Goal: Task Accomplishment & Management: Manage account settings

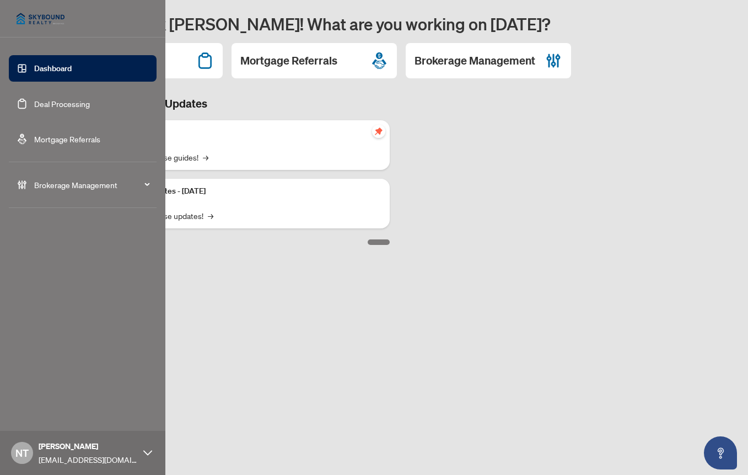
click at [55, 187] on span "Brokerage Management" at bounding box center [91, 185] width 115 height 12
click at [62, 364] on link "Manage Users" at bounding box center [48, 366] width 50 height 10
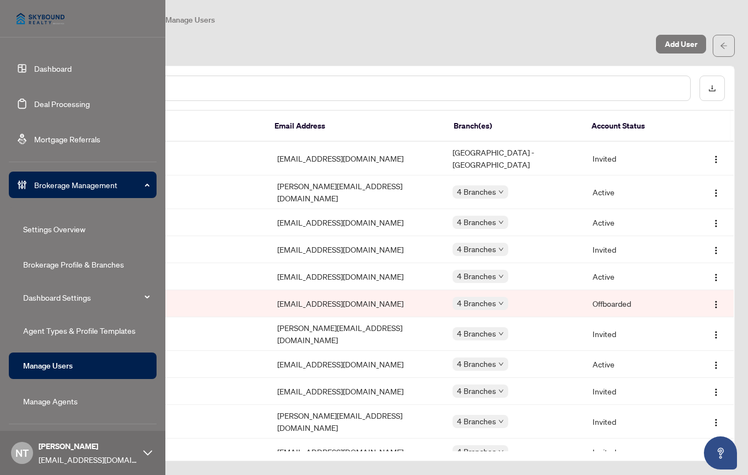
click at [67, 397] on link "Manage Agents" at bounding box center [50, 401] width 55 height 10
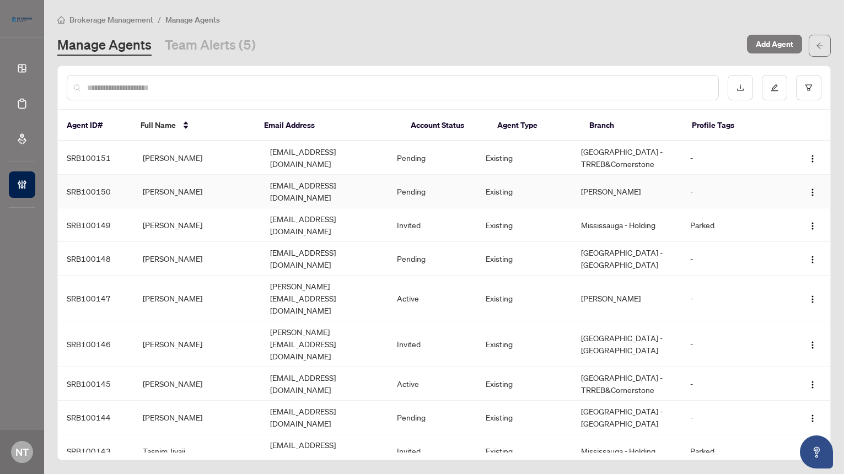
click at [471, 180] on td "Pending" at bounding box center [432, 192] width 89 height 34
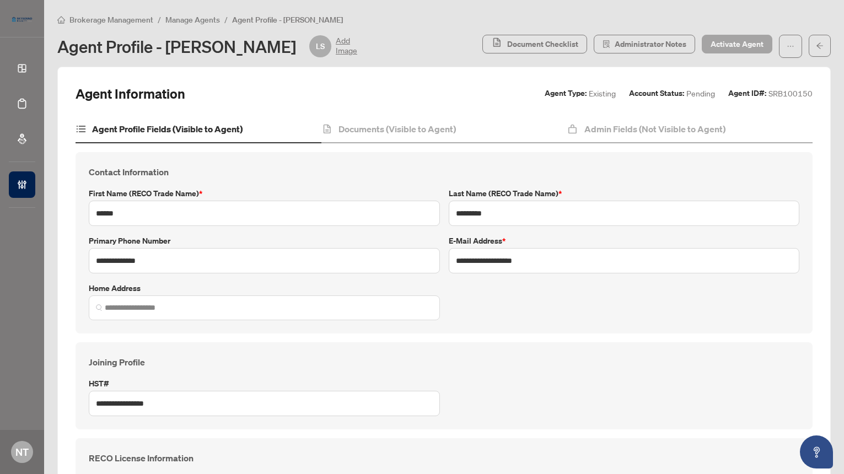
click at [745, 45] on span "Activate Agent" at bounding box center [737, 44] width 53 height 18
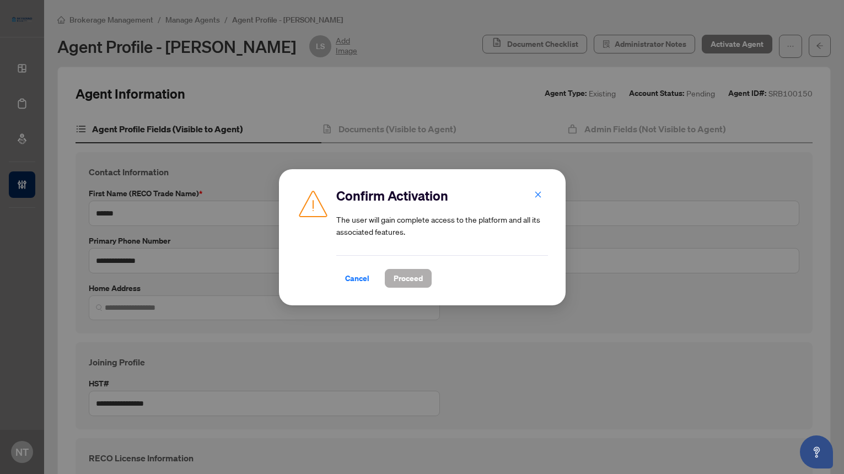
click at [410, 274] on span "Proceed" at bounding box center [408, 279] width 29 height 18
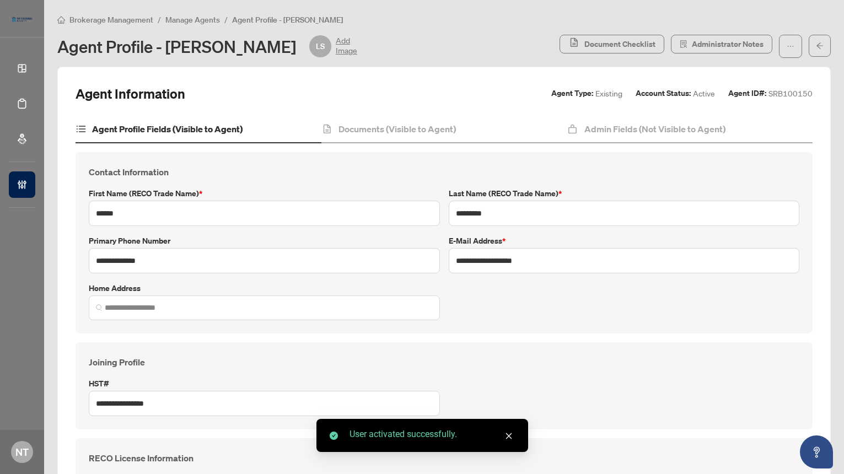
type input "**********"
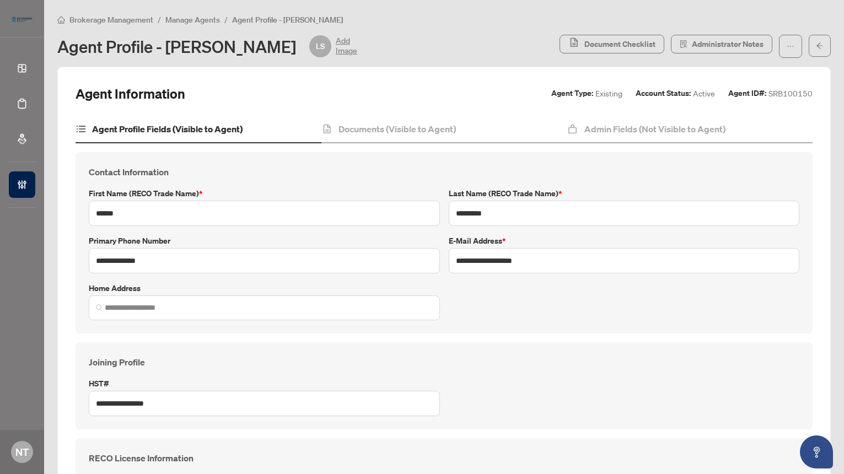
click at [263, 17] on span "Agent Profile - [PERSON_NAME]" at bounding box center [287, 20] width 111 height 10
click at [191, 17] on span "Manage Agents" at bounding box center [192, 20] width 55 height 10
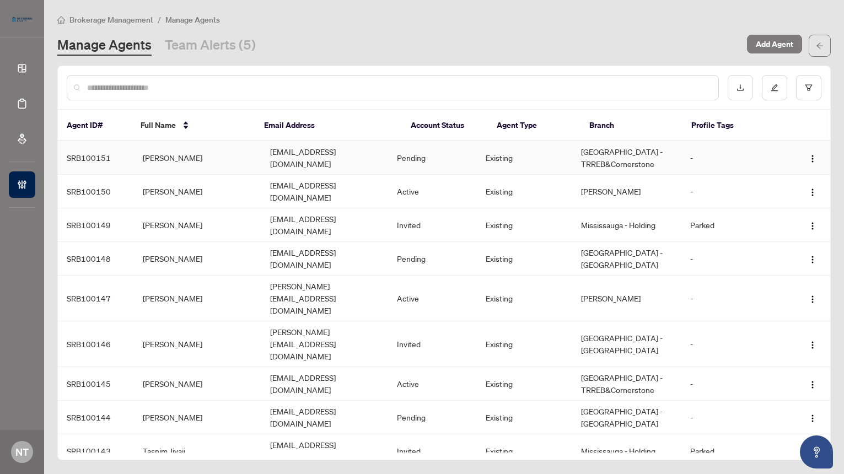
click at [422, 166] on td "Pending" at bounding box center [432, 158] width 89 height 34
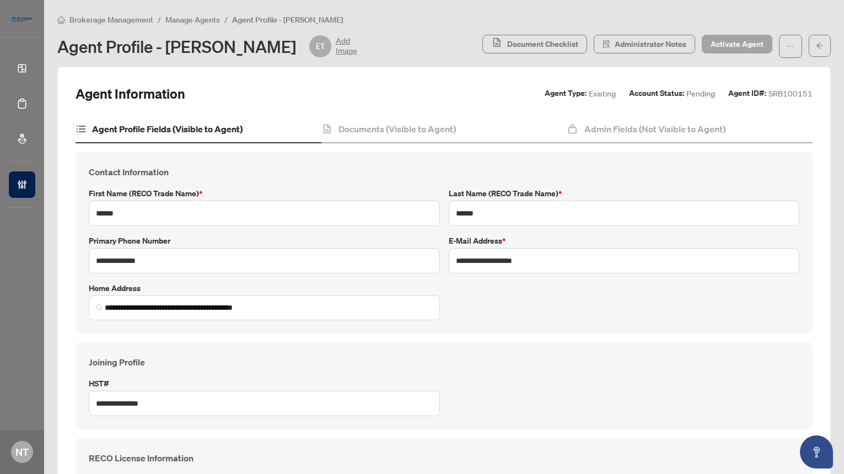
click at [730, 43] on span "Activate Agent" at bounding box center [737, 44] width 53 height 18
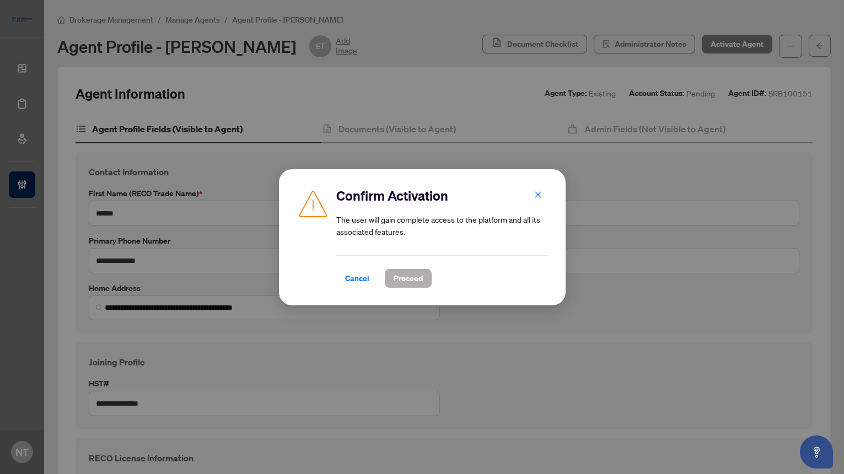
click at [413, 271] on span "Proceed" at bounding box center [408, 279] width 29 height 18
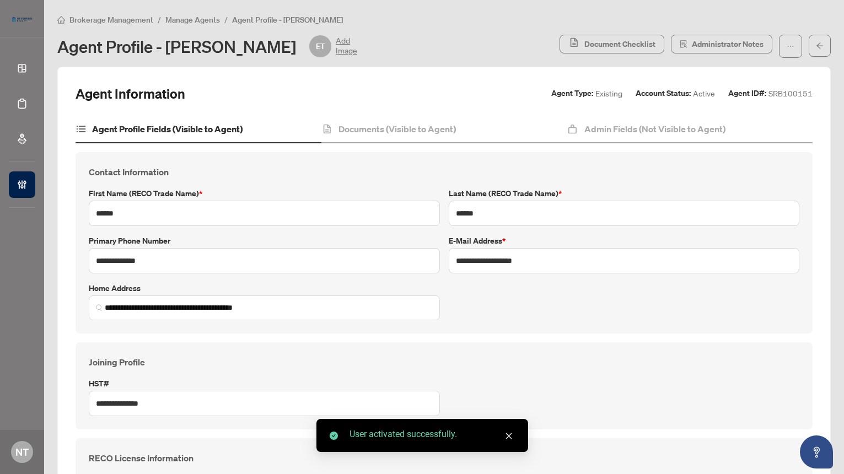
type input "**********"
click at [178, 19] on span "Manage Agents" at bounding box center [192, 20] width 55 height 10
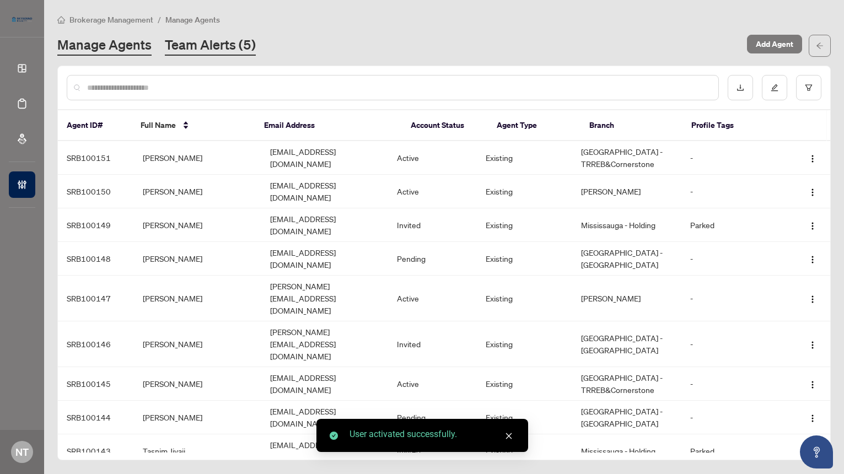
click at [197, 41] on link "Team Alerts (5)" at bounding box center [210, 46] width 91 height 20
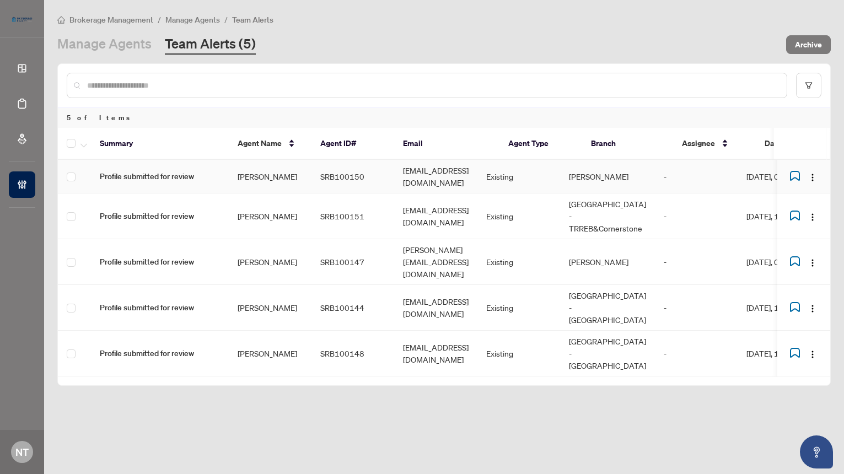
click at [298, 171] on td "[PERSON_NAME]" at bounding box center [270, 177] width 83 height 34
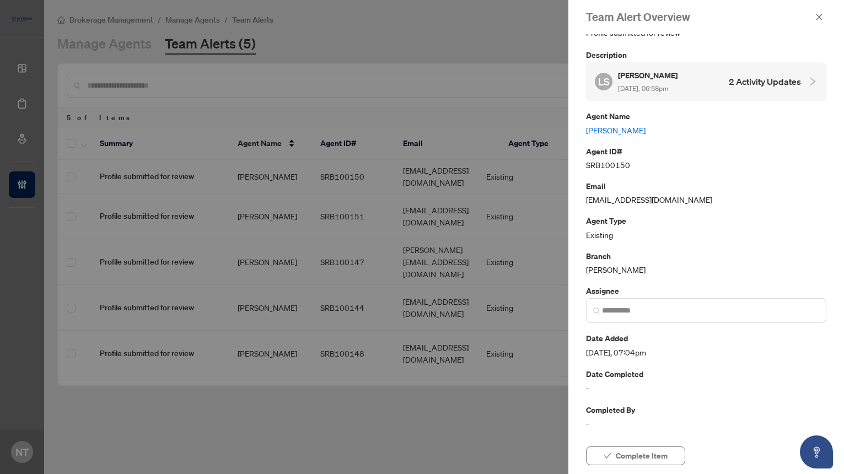
scroll to position [31, 0]
click at [653, 460] on span "Complete Item" at bounding box center [642, 456] width 52 height 18
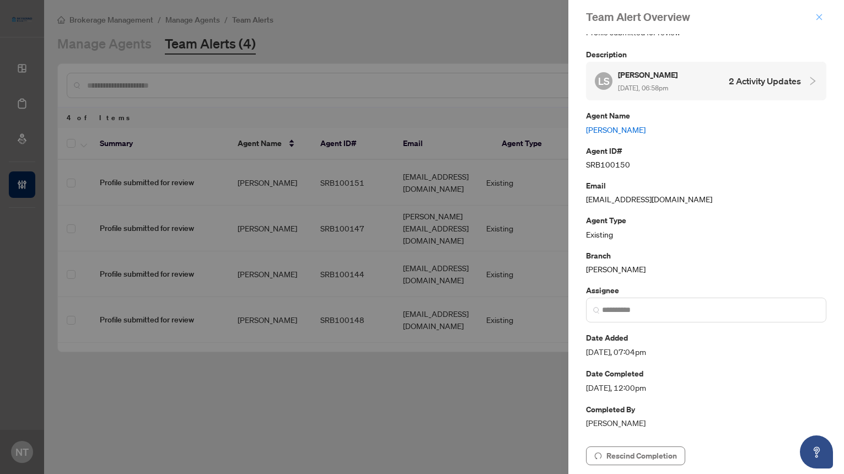
click at [747, 15] on icon "close" at bounding box center [819, 17] width 8 height 8
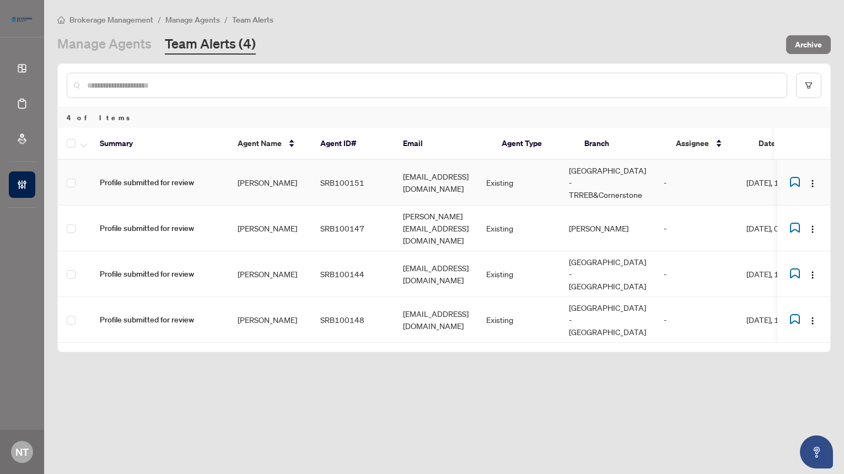
click at [386, 171] on td "SRB100151" at bounding box center [352, 183] width 83 height 46
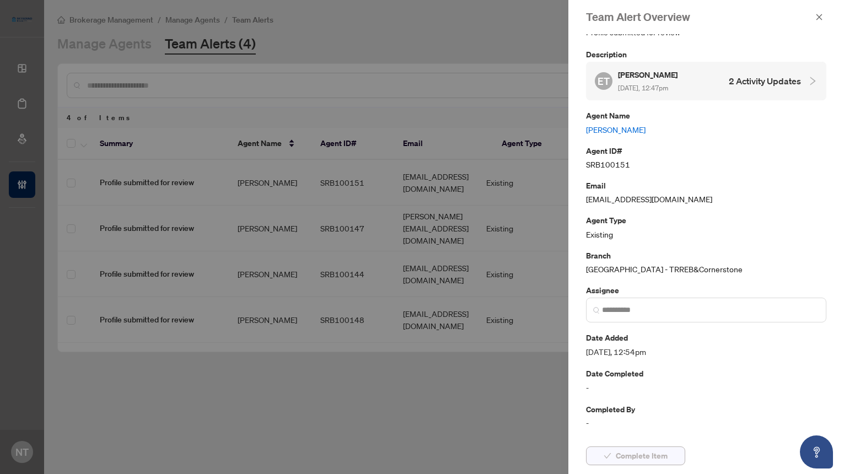
click at [627, 461] on span "Complete Item" at bounding box center [642, 456] width 52 height 18
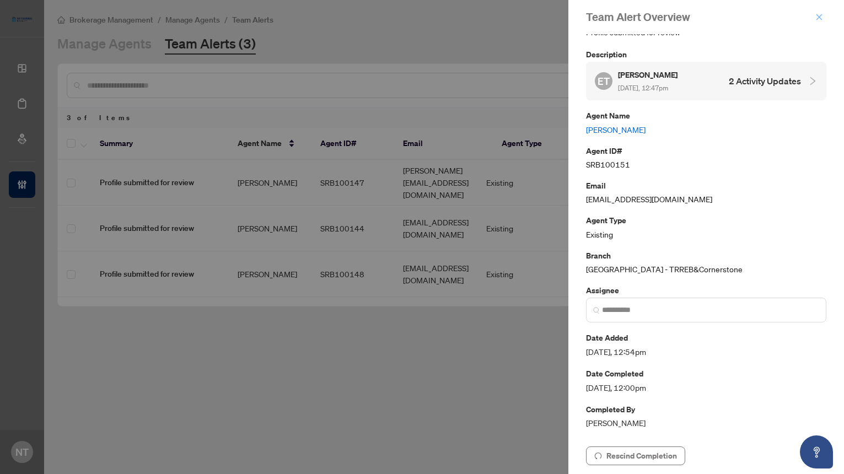
click at [747, 18] on icon "close" at bounding box center [819, 17] width 8 height 8
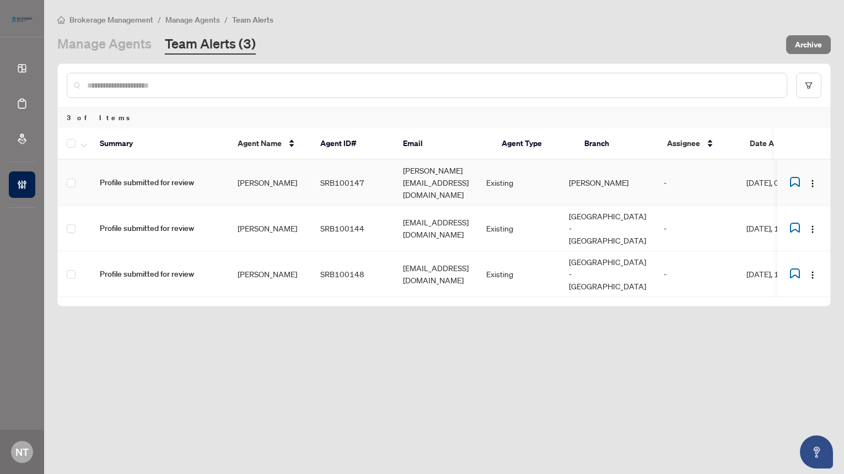
click at [372, 179] on td "SRB100147" at bounding box center [352, 183] width 83 height 46
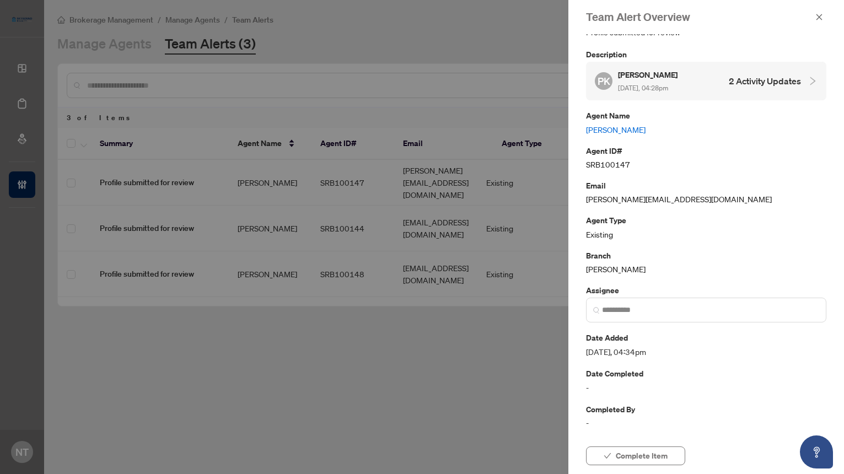
click at [648, 445] on div "Complete Item" at bounding box center [706, 456] width 276 height 36
click at [642, 455] on span "Complete Item" at bounding box center [642, 456] width 52 height 18
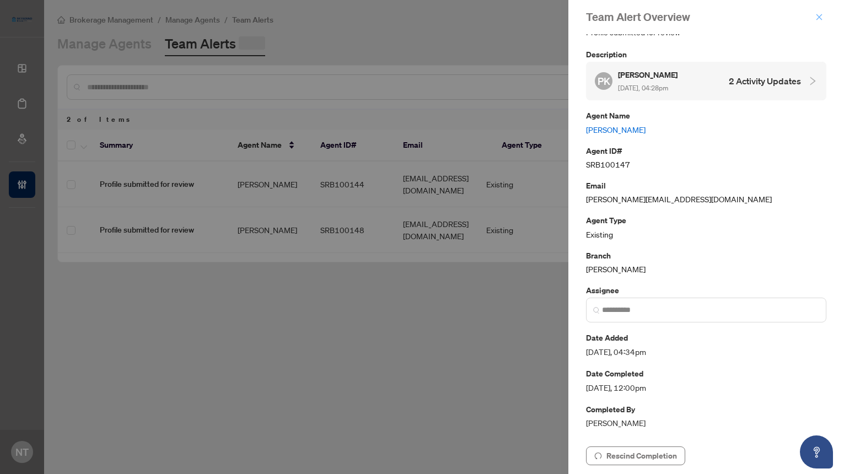
click at [747, 15] on icon "close" at bounding box center [819, 17] width 8 height 8
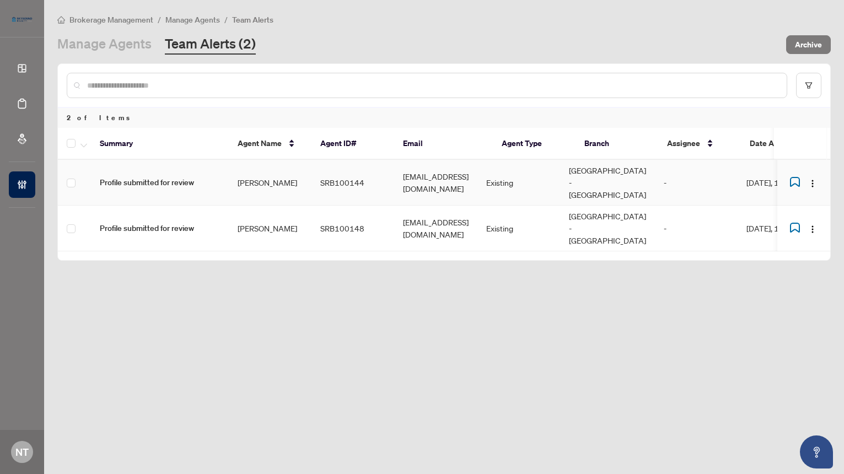
click at [292, 178] on td "[PERSON_NAME]" at bounding box center [270, 183] width 83 height 46
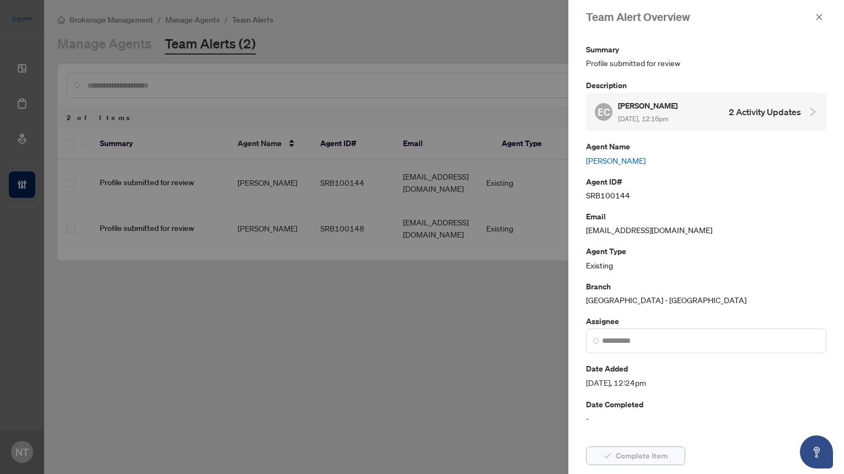
click at [620, 459] on span "Complete Item" at bounding box center [642, 456] width 52 height 18
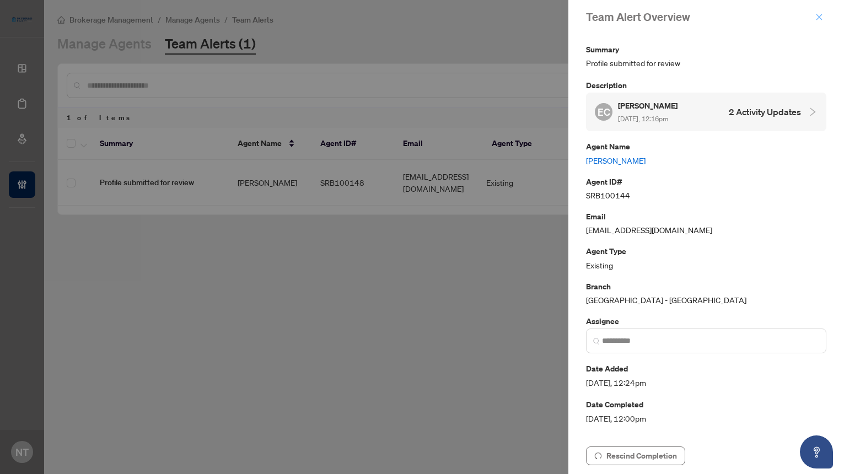
click at [747, 15] on button "button" at bounding box center [819, 16] width 14 height 13
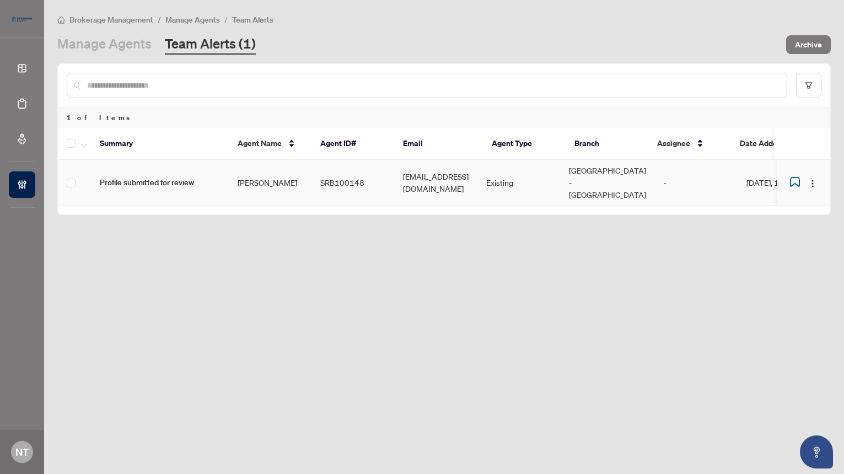
click at [367, 184] on td "SRB100148" at bounding box center [352, 183] width 83 height 46
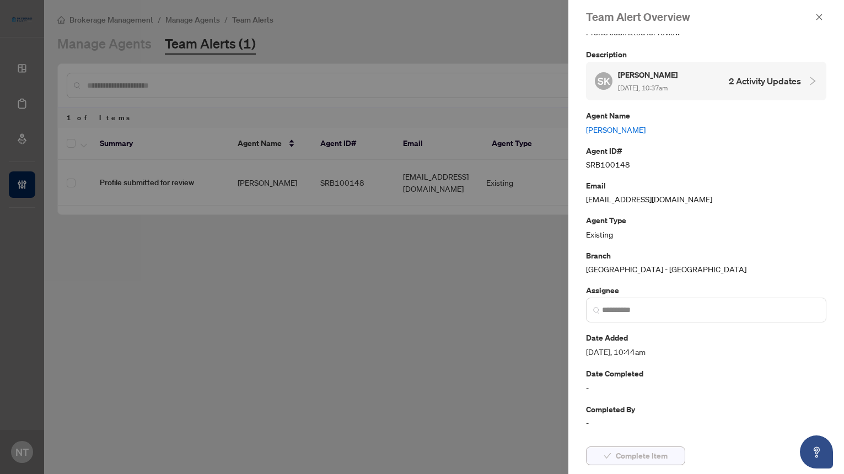
click at [651, 449] on span "Complete Item" at bounding box center [642, 456] width 52 height 18
click at [747, 15] on icon "close" at bounding box center [819, 17] width 6 height 6
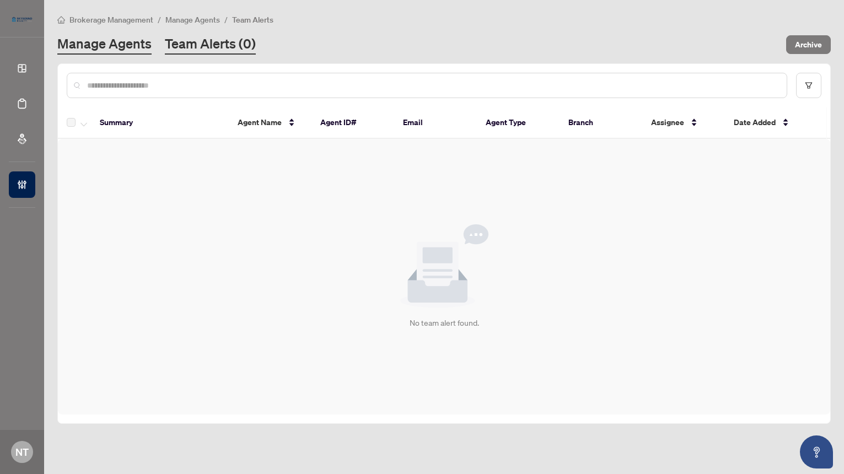
click at [118, 37] on link "Manage Agents" at bounding box center [104, 45] width 94 height 20
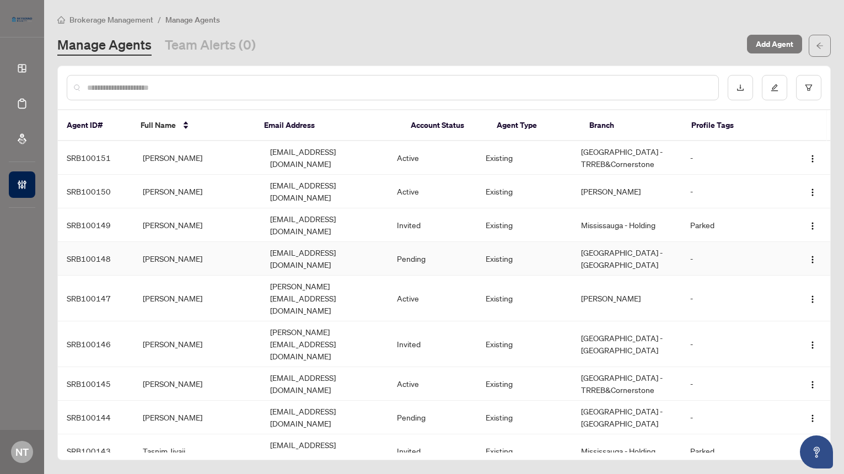
click at [364, 242] on td "[EMAIL_ADDRESS][DOMAIN_NAME]" at bounding box center [324, 259] width 127 height 34
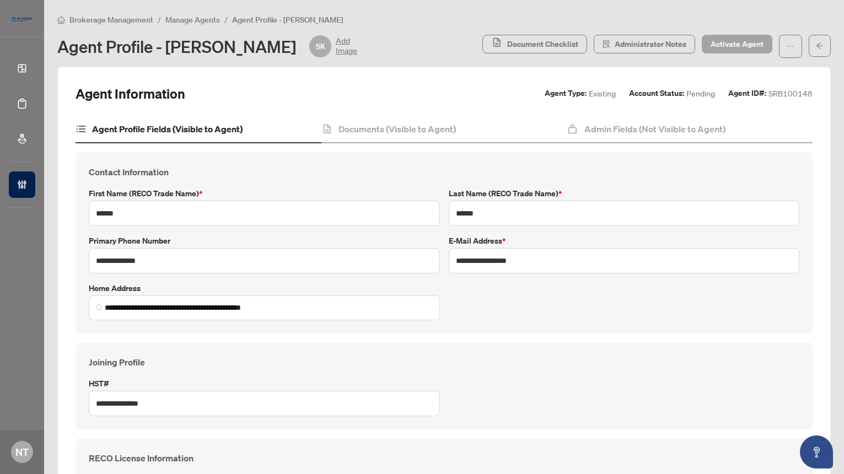
click at [720, 44] on span "Activate Agent" at bounding box center [737, 44] width 53 height 18
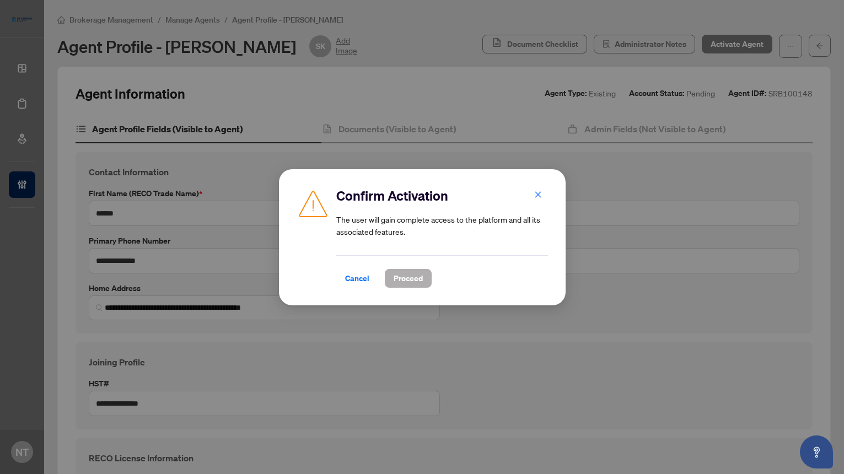
click at [411, 275] on span "Proceed" at bounding box center [408, 279] width 29 height 18
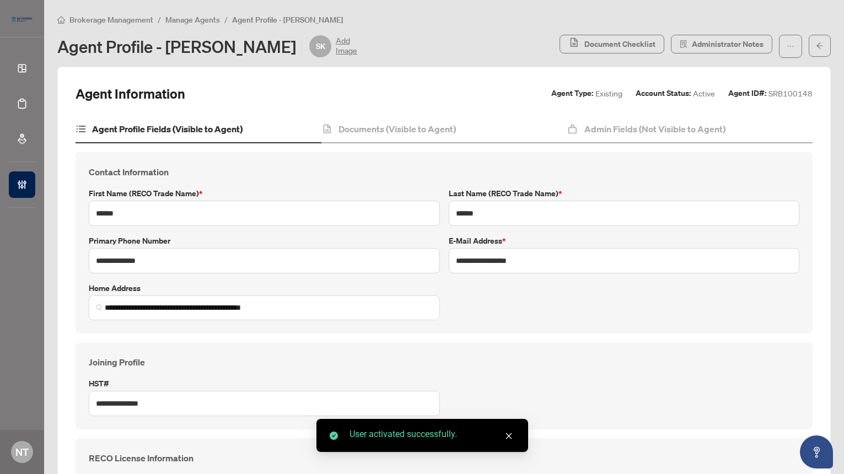
click at [207, 16] on span "Manage Agents" at bounding box center [192, 20] width 55 height 10
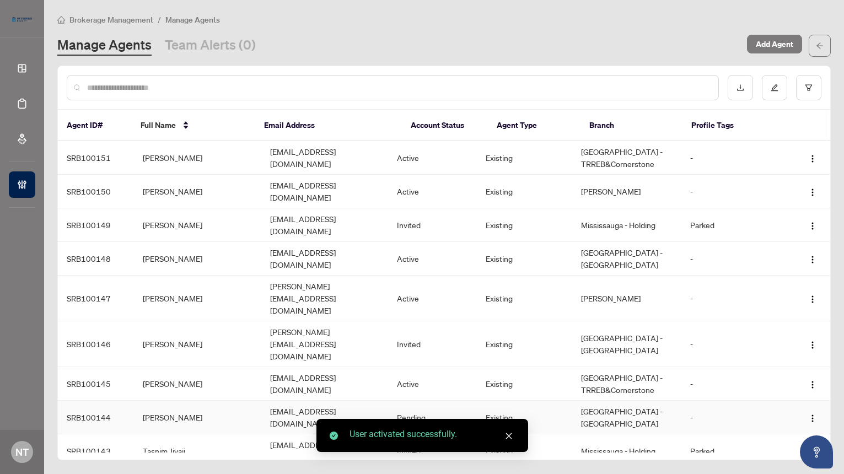
click at [418, 401] on td "Pending" at bounding box center [432, 418] width 89 height 34
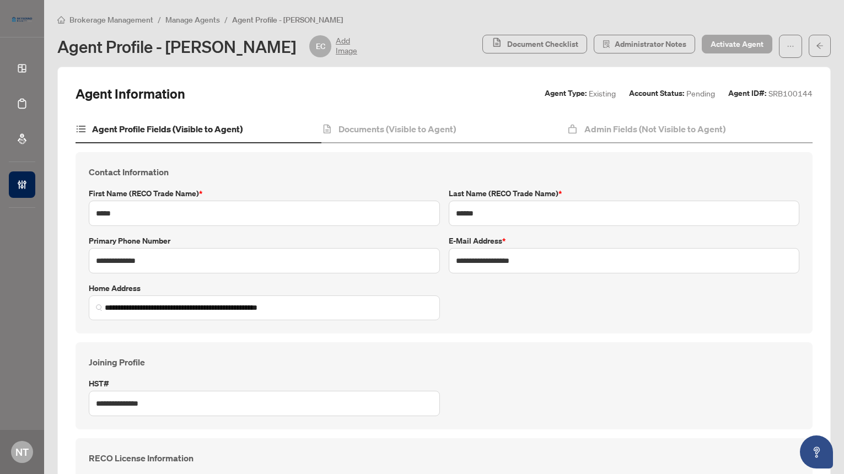
click at [727, 41] on span "Activate Agent" at bounding box center [737, 44] width 53 height 18
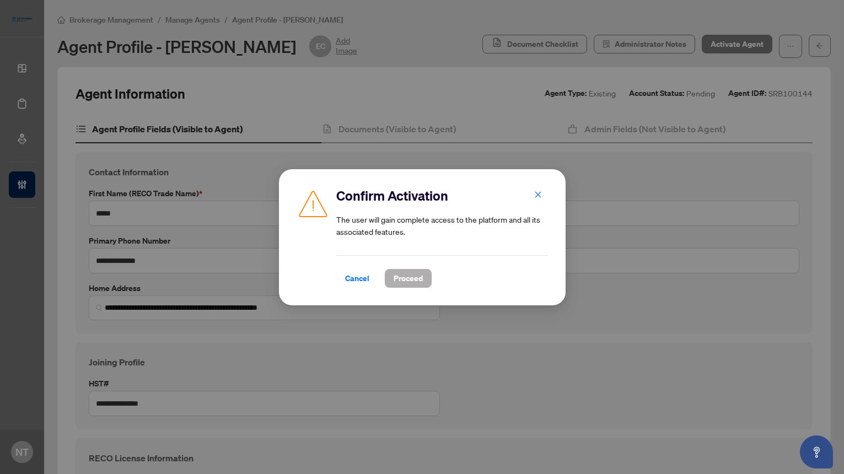
click at [414, 279] on span "Proceed" at bounding box center [408, 279] width 29 height 18
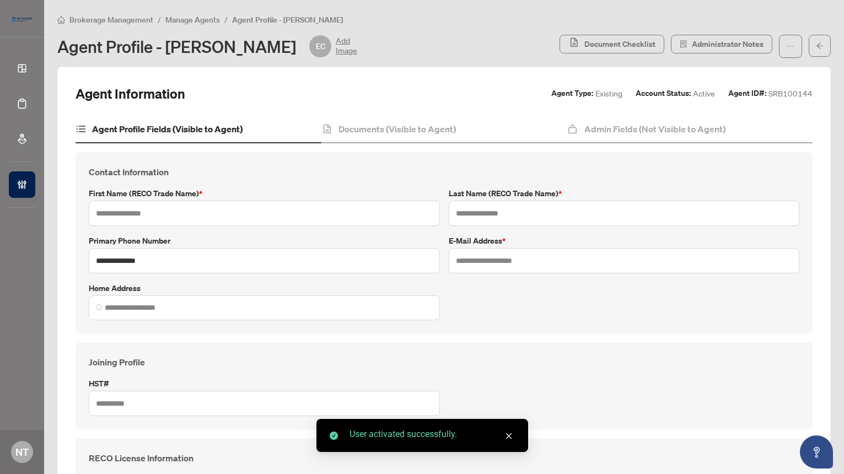
type input "*****"
type input "******"
type input "**********"
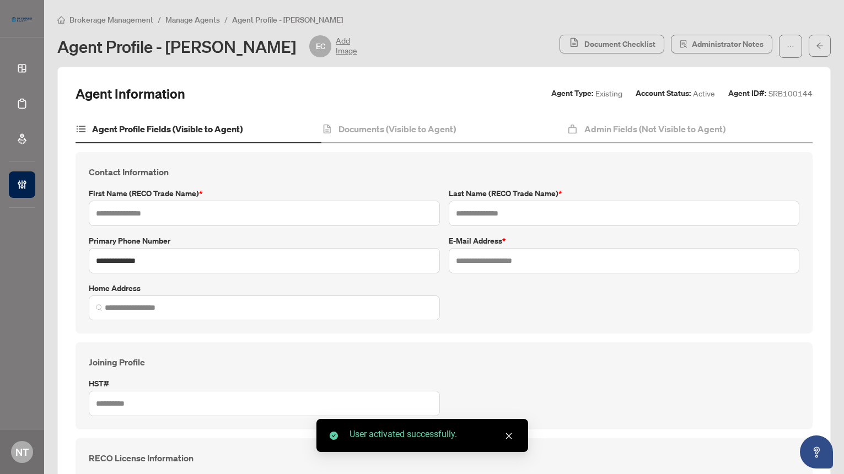
type input "*******"
type input "**********"
click at [196, 20] on span "Manage Agents" at bounding box center [192, 20] width 55 height 10
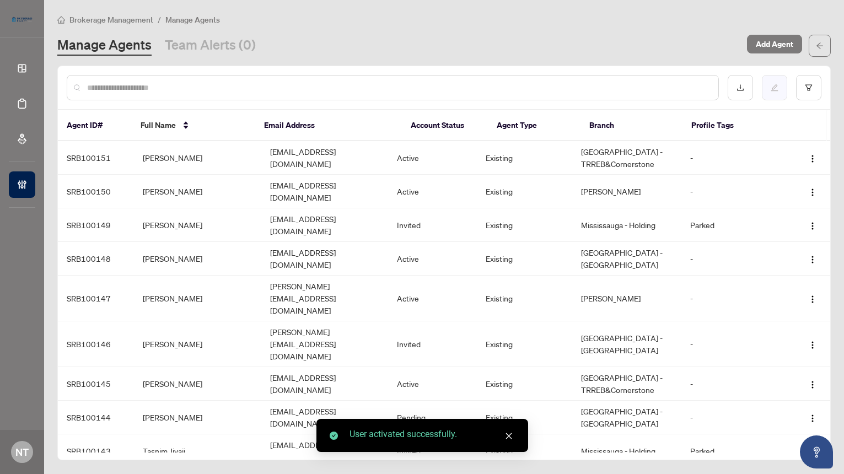
click at [747, 87] on button "button" at bounding box center [774, 87] width 25 height 25
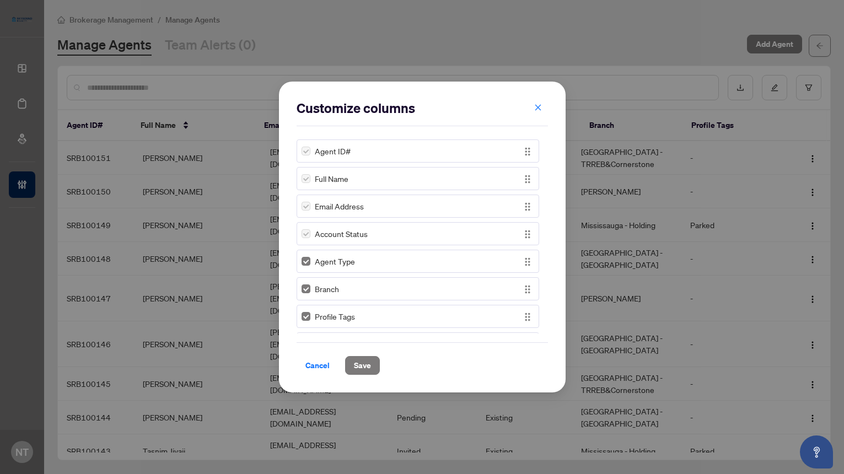
click at [747, 87] on div "Customize columns Agent ID# Full Name Email Address Account Status Agent Type B…" at bounding box center [422, 237] width 844 height 474
click at [535, 105] on icon "close" at bounding box center [538, 108] width 8 height 8
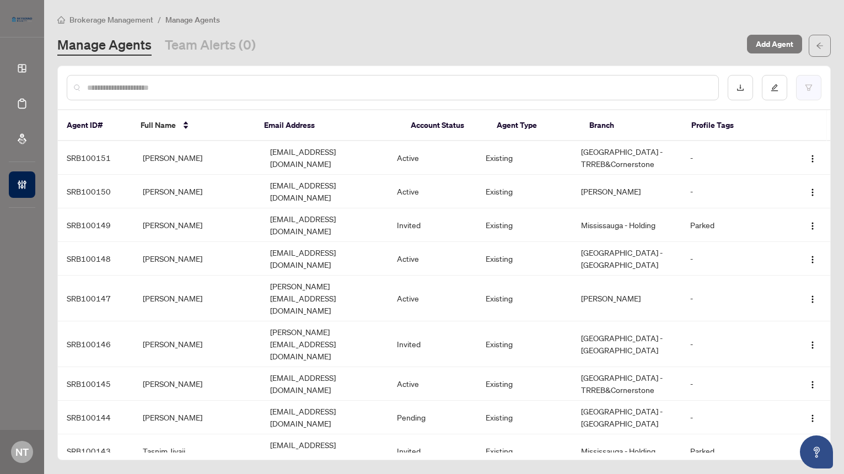
click at [747, 88] on button "button" at bounding box center [808, 87] width 25 height 25
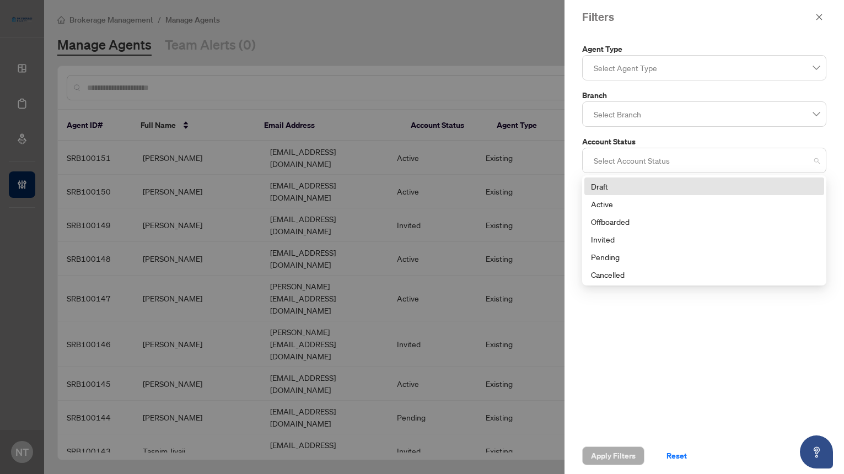
click at [657, 162] on div at bounding box center [704, 160] width 230 height 20
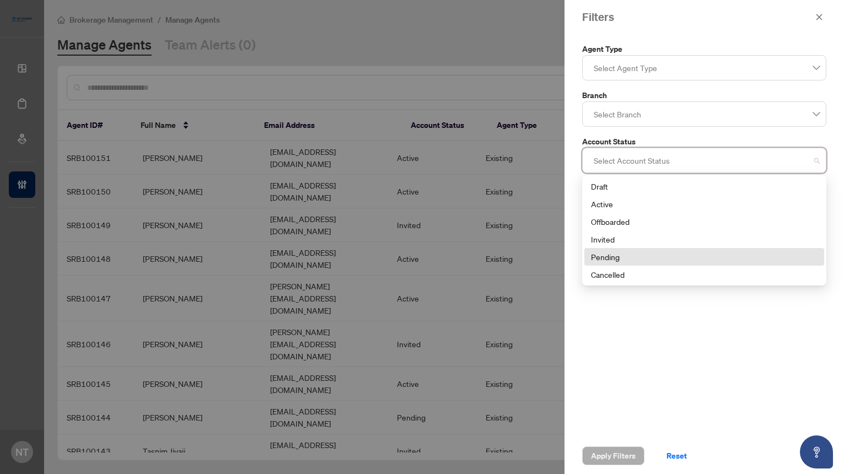
click at [621, 254] on div "Pending" at bounding box center [704, 257] width 227 height 12
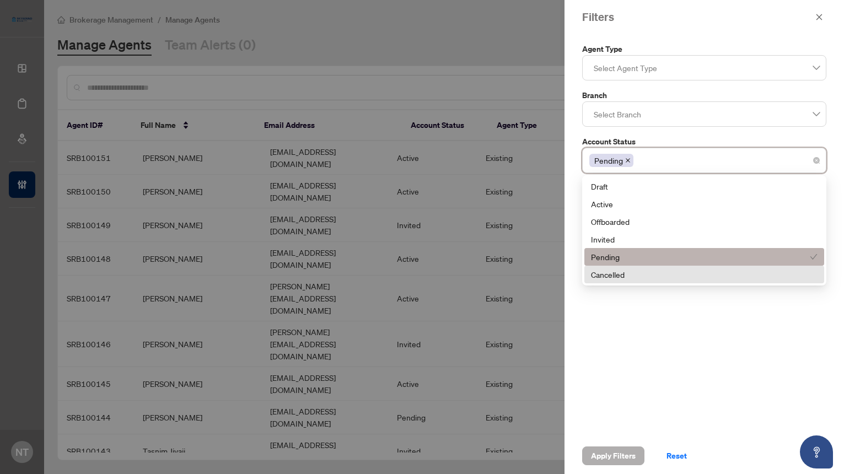
click at [616, 447] on span "Apply Filters" at bounding box center [613, 456] width 45 height 18
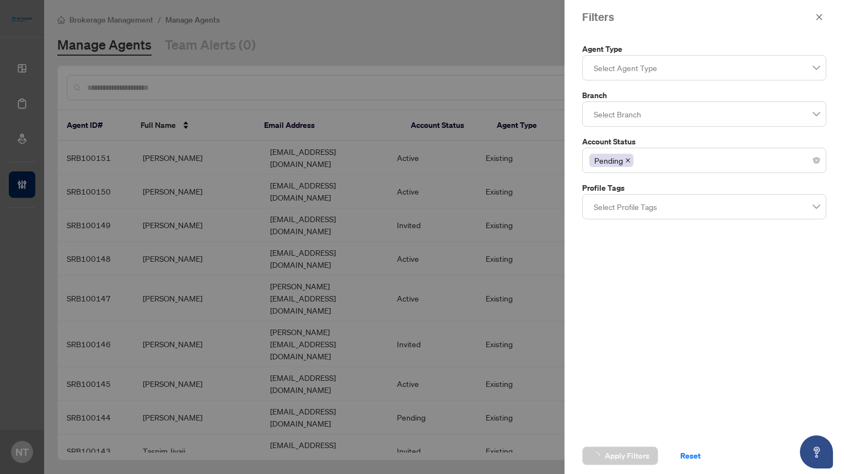
click at [615, 459] on div "Filters Agent Type Select Agent Type Branch Select Branch Account Status Pendin…" at bounding box center [422, 237] width 844 height 474
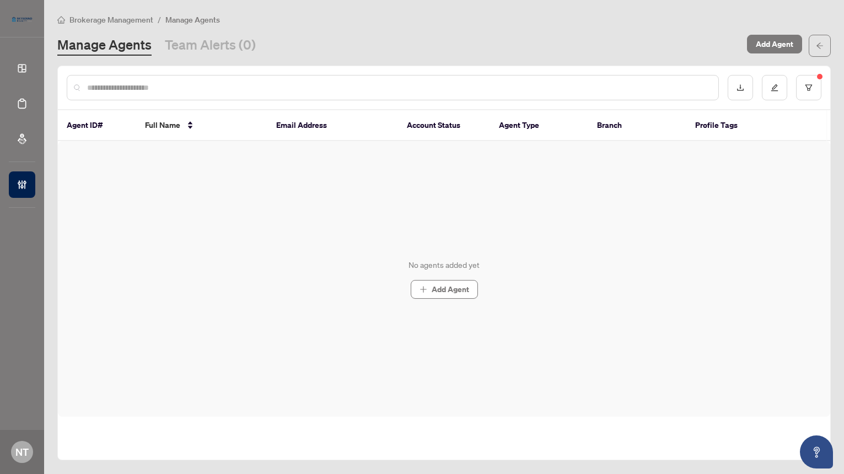
drag, startPoint x: 105, startPoint y: 52, endPoint x: 105, endPoint y: 46, distance: 6.1
click at [104, 52] on link "Manage Agents" at bounding box center [104, 46] width 94 height 20
